Goal: Answer question/provide support

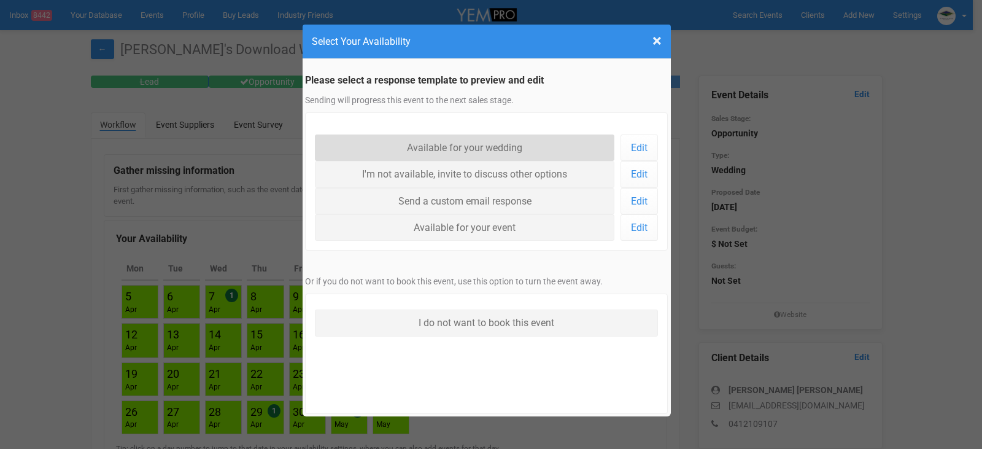
click at [483, 148] on link "Available for your wedding" at bounding box center [465, 147] width 300 height 26
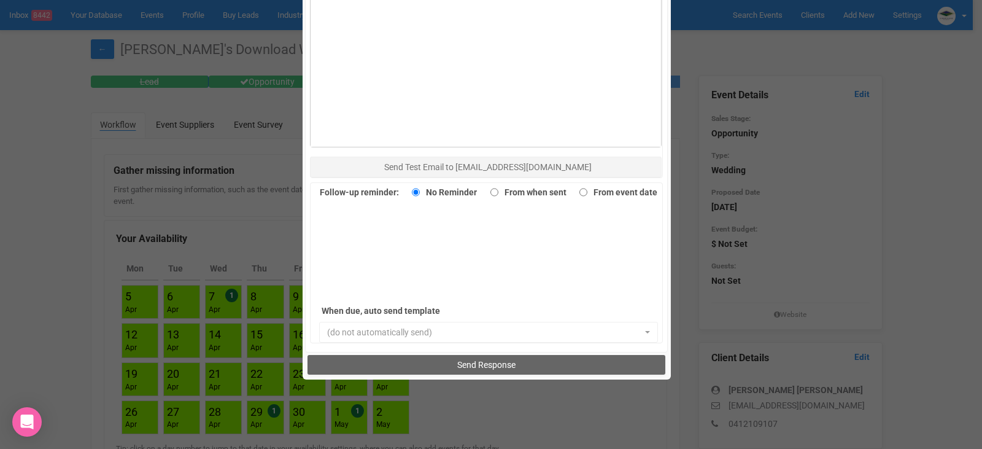
scroll to position [844, 0]
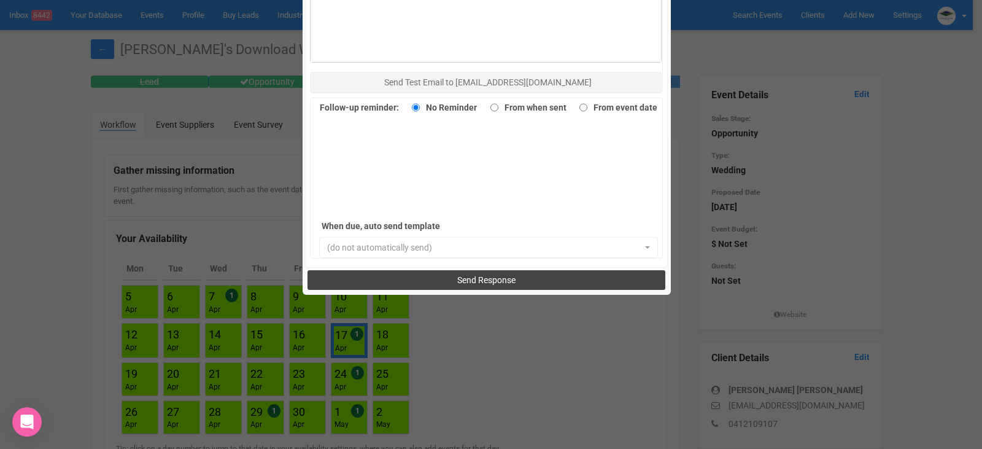
click at [470, 273] on button "Send Response" at bounding box center [487, 280] width 358 height 20
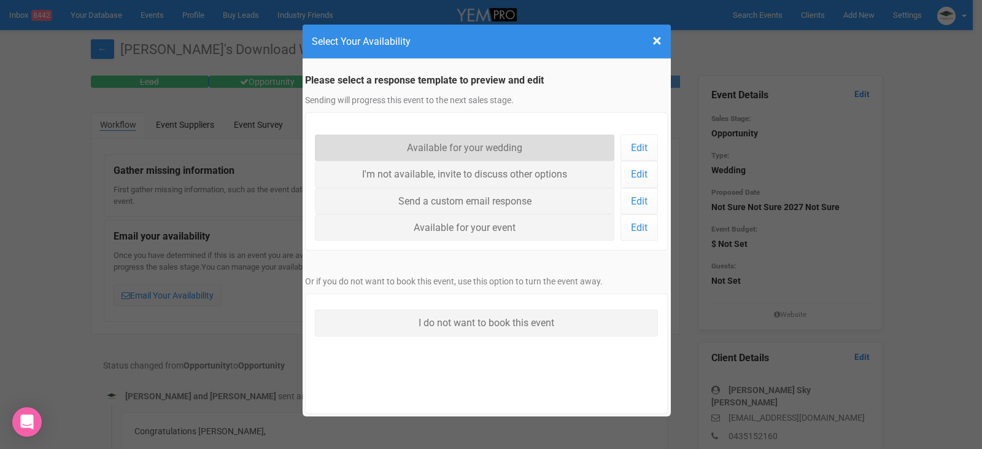
click at [438, 140] on link "Available for your wedding" at bounding box center [465, 147] width 300 height 26
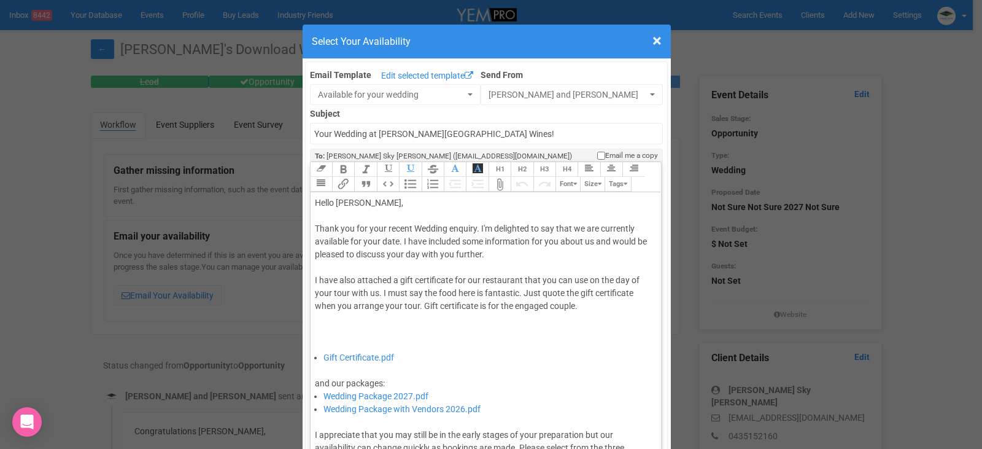
click at [397, 241] on div "Thank you for your recent Wedding enquiry. I'm delighted to say that we are cur…" at bounding box center [484, 286] width 338 height 129
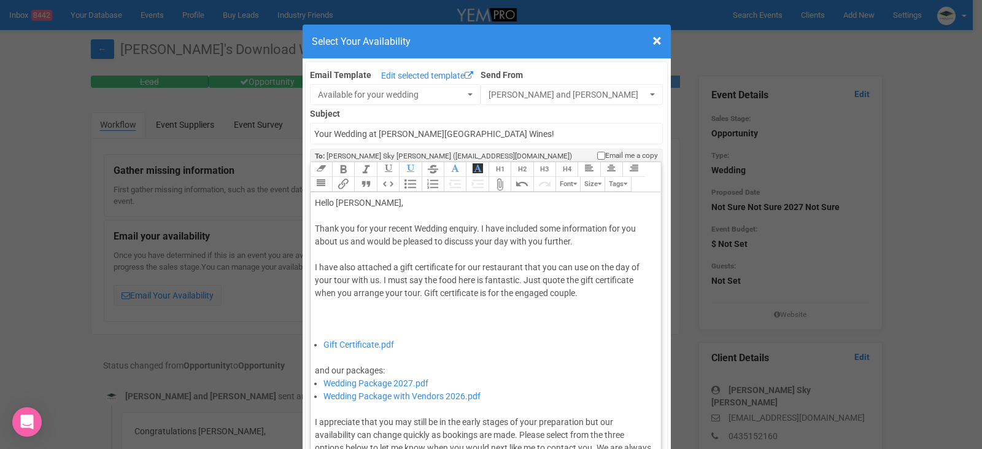
type trix-editor "<div>Hello Nikola,&nbsp;</div><div><br></div><div>Thank you for your recent Wed…"
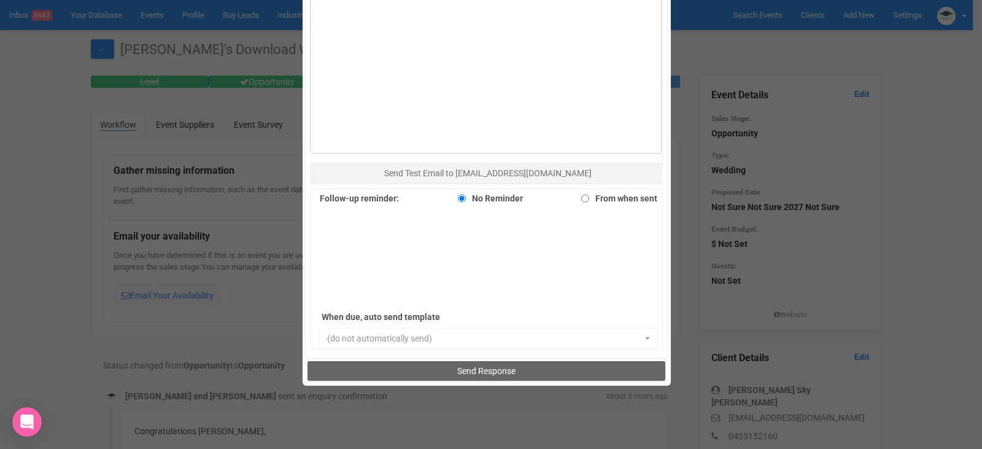
scroll to position [844, 0]
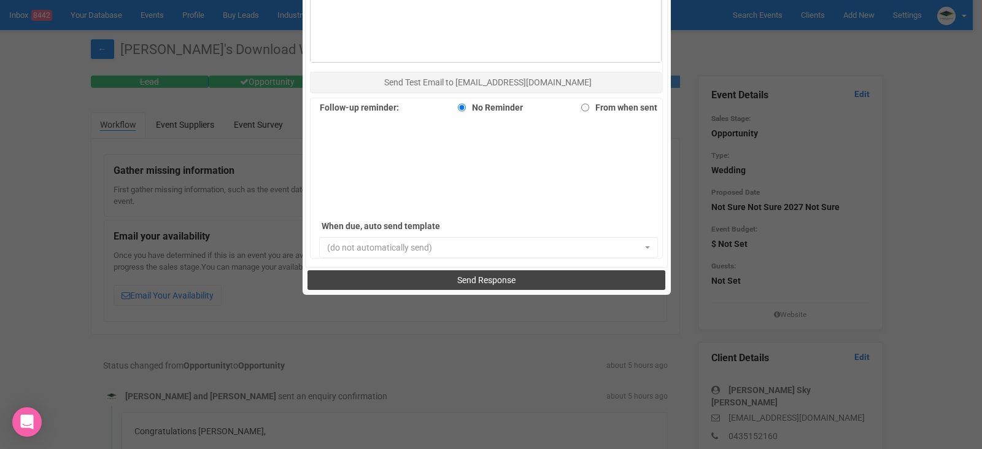
click at [477, 277] on span "Send Response" at bounding box center [486, 280] width 58 height 10
